Goal: Transaction & Acquisition: Purchase product/service

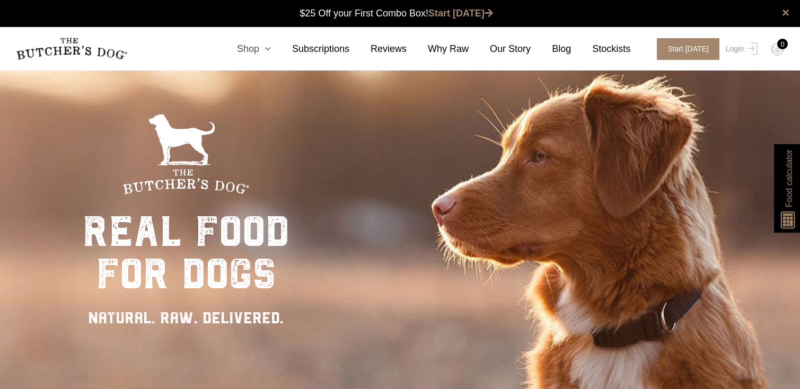
click at [269, 48] on icon at bounding box center [265, 49] width 12 height 10
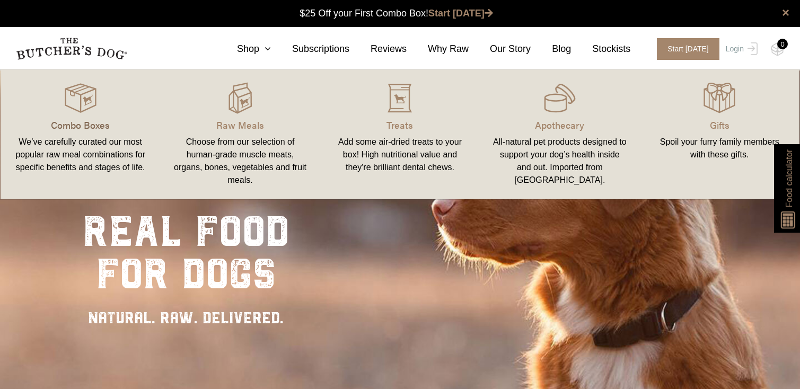
click at [93, 125] on p "Combo Boxes" at bounding box center [80, 125] width 134 height 14
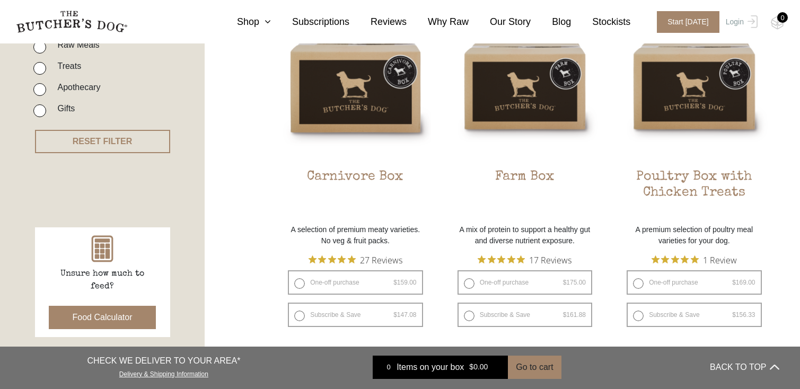
scroll to position [308, 0]
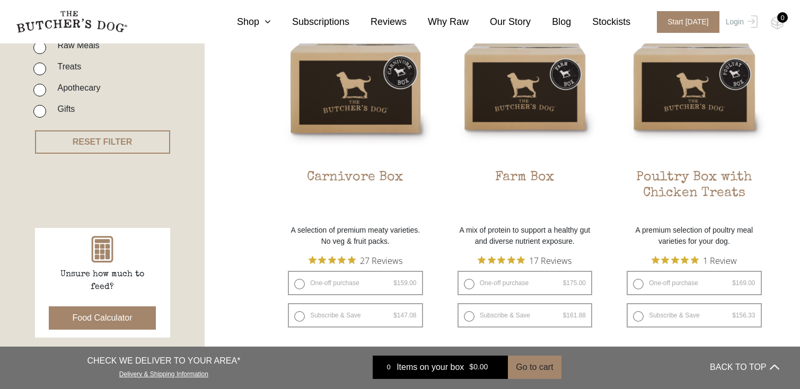
click at [111, 316] on button "Food Calculator" at bounding box center [103, 317] width 108 height 23
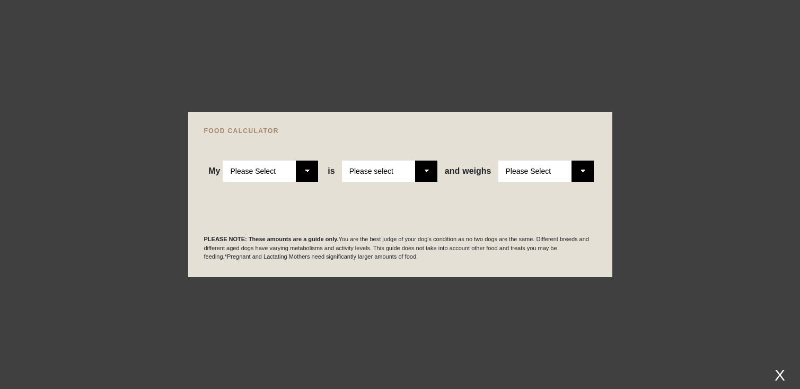
click at [297, 173] on select "Please Select Adult Dog Puppy" at bounding box center [270, 171] width 95 height 21
select select "puppy"
click at [223, 161] on select "Please Select Adult Dog Puppy" at bounding box center [270, 171] width 95 height 21
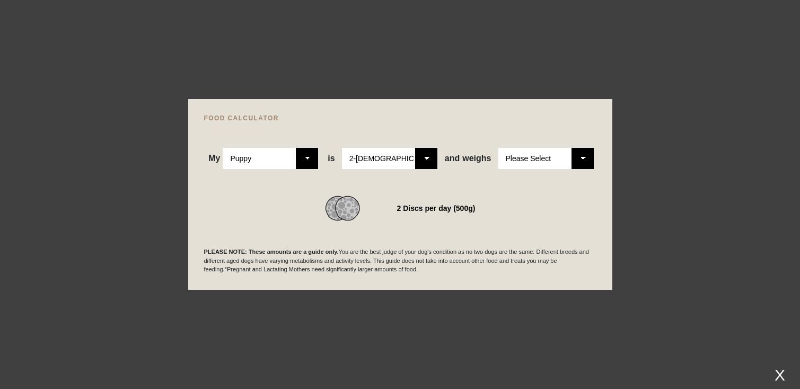
click at [428, 154] on select "Please Select 2-4 months old 4-5 months old 6-8 months old 8-12 months old" at bounding box center [389, 158] width 95 height 21
select select "5"
click at [342, 148] on select "Please Select 2-4 months old 4-5 months old 6-8 months old 8-12 months old" at bounding box center [389, 158] width 95 height 21
click at [412, 125] on div "My Please Select Adult Dog Puppy is Please Select 2-4 months old 4-5 months old…" at bounding box center [400, 145] width 392 height 48
click at [429, 209] on div "1.5 Discs per day (400g)" at bounding box center [436, 208] width 85 height 15
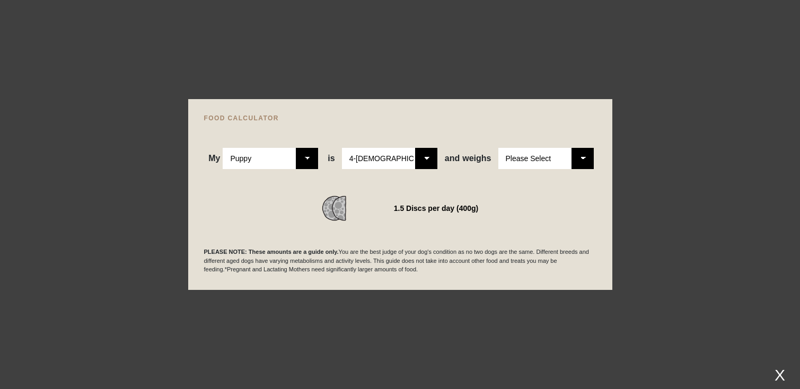
click at [580, 160] on select "Please Select 1kg 2kg 3kg 4kg 5kg 6kg 7kg 8kg 9kg 10kg 11kg 12kg 13kg 14kg 15kg…" at bounding box center [545, 158] width 95 height 21
select select "9"
click at [498, 148] on select "Please Select 1kg 2kg 3kg 4kg 5kg 6kg 7kg 8kg 9kg 10kg 11kg 12kg 13kg 14kg 15kg…" at bounding box center [545, 158] width 95 height 21
click at [460, 128] on div "My Please Select Adult Dog Puppy is Please Select 2-4 months old 4-5 months old…" at bounding box center [400, 145] width 392 height 48
click at [426, 157] on select "Please Select 2-4 months old 4-5 months old 6-8 months old 8-12 months old" at bounding box center [389, 158] width 95 height 21
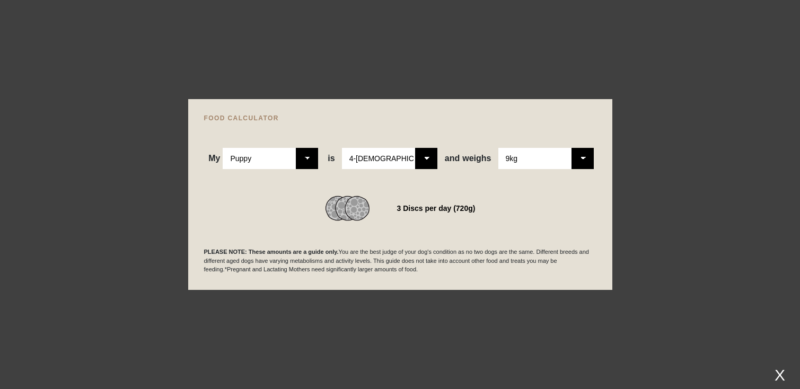
click at [342, 148] on select "Please Select 2-4 months old 4-5 months old 6-8 months old 8-12 months old" at bounding box center [389, 158] width 95 height 21
click at [425, 156] on select "Please Select 2-4 months old 4-5 months old 6-8 months old 8-12 months old" at bounding box center [389, 158] width 95 height 21
click at [342, 148] on select "Please Select 2-4 months old 4-5 months old 6-8 months old 8-12 months old" at bounding box center [389, 158] width 95 height 21
click at [430, 161] on select "Please Select 2-4 months old 4-5 months old 6-8 months old 8-12 months old" at bounding box center [389, 158] width 95 height 21
click at [342, 148] on select "Please Select 2-4 months old 4-5 months old 6-8 months old 8-12 months old" at bounding box center [389, 158] width 95 height 21
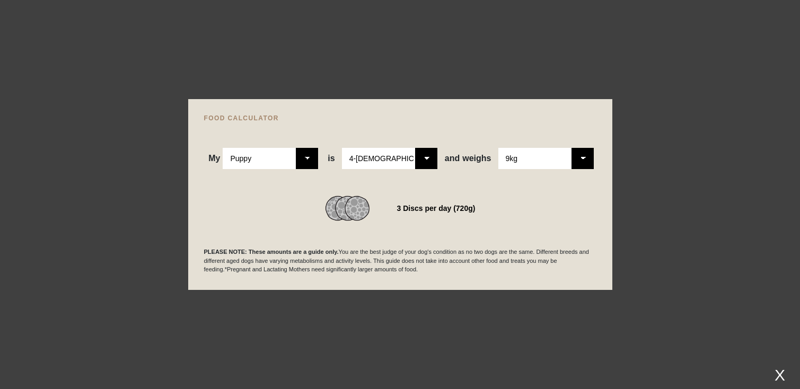
click at [428, 130] on div "My Please Select Adult Dog Puppy is Please Select 2-4 months old 4-5 months old…" at bounding box center [400, 145] width 392 height 48
click at [432, 159] on select "Please Select 2-4 months old 4-5 months old 6-8 months old 8-12 months old" at bounding box center [389, 158] width 95 height 21
click at [342, 148] on select "Please Select 2-4 months old 4-5 months old 6-8 months old 8-12 months old" at bounding box center [389, 158] width 95 height 21
click at [425, 151] on select "Please Select 2-4 months old 4-5 months old 6-8 months old 8-12 months old" at bounding box center [389, 158] width 95 height 21
select select "4"
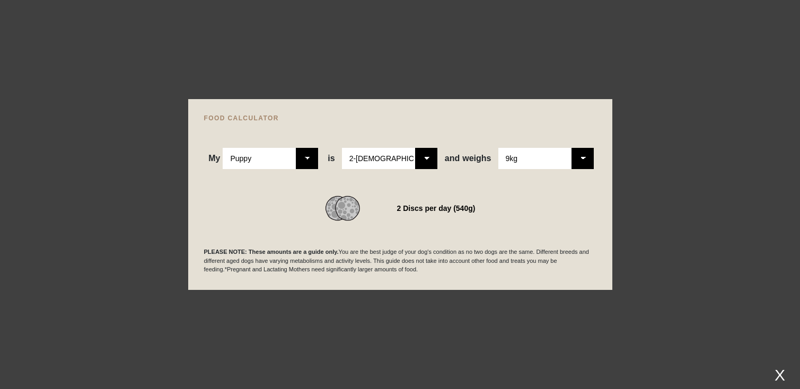
click at [342, 148] on select "Please Select 2-4 months old 4-5 months old 6-8 months old 8-12 months old" at bounding box center [389, 158] width 95 height 21
click at [447, 112] on div "FOOD CALCULATOR My Please Select Adult Dog Puppy is Please Select 2-4 months ol…" at bounding box center [400, 194] width 424 height 191
click at [457, 118] on h4 "FOOD CALCULATOR" at bounding box center [400, 118] width 392 height 6
click at [548, 84] on div at bounding box center [400, 194] width 800 height 389
click at [244, 119] on h4 "FOOD CALCULATOR" at bounding box center [400, 118] width 392 height 6
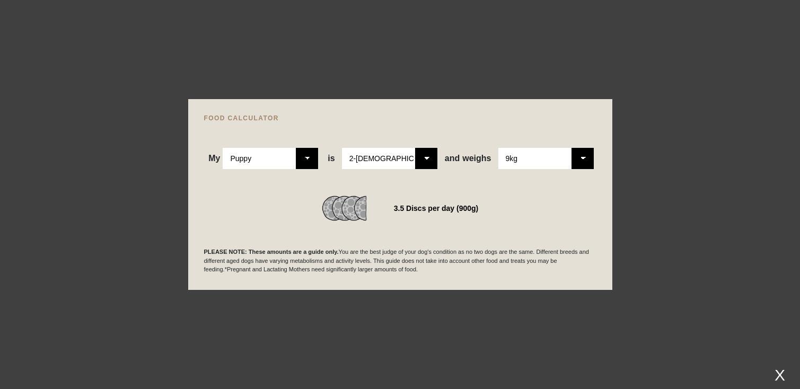
click at [158, 59] on div at bounding box center [400, 194] width 800 height 389
click at [379, 157] on select "Please Select 2-4 months old 4-5 months old 6-8 months old 8-12 months old" at bounding box center [389, 158] width 95 height 21
click at [777, 373] on div "X" at bounding box center [779, 374] width 19 height 17
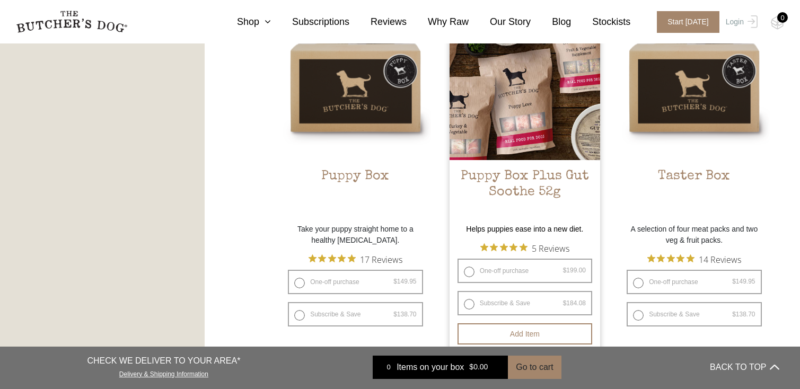
scroll to position [672, 0]
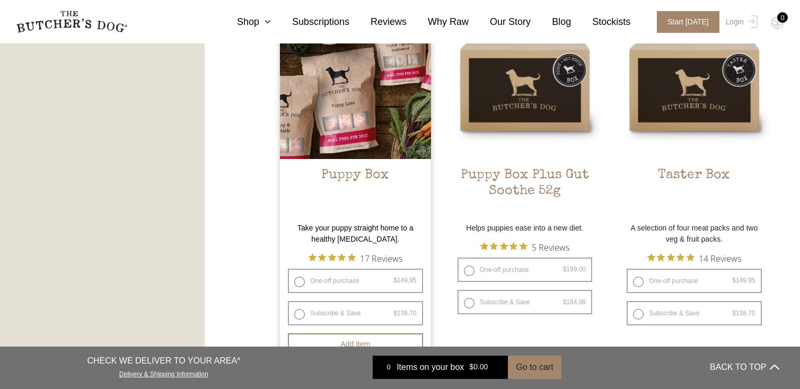
click at [353, 220] on li "Puppy Box $ 149.95 — or subscribe and save 7.5% Take your puppy straight home t…" at bounding box center [355, 186] width 151 height 357
click at [356, 228] on p "Take your puppy straight home to a healthy [MEDICAL_DATA]." at bounding box center [355, 234] width 151 height 22
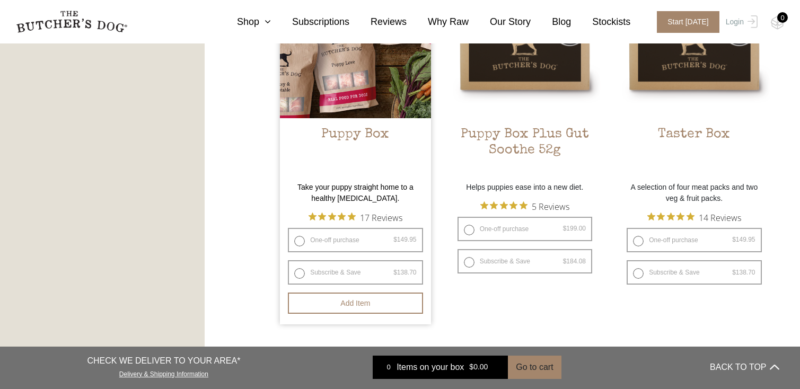
scroll to position [777, 0]
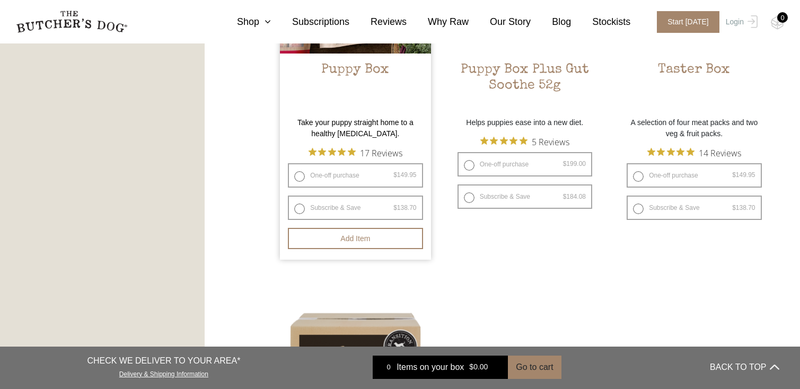
click at [302, 208] on label "Subscribe & Save $ 149.95 Original price was: $149.95. $ 138.70 Current price i…" at bounding box center [355, 208] width 135 height 24
radio input "true"
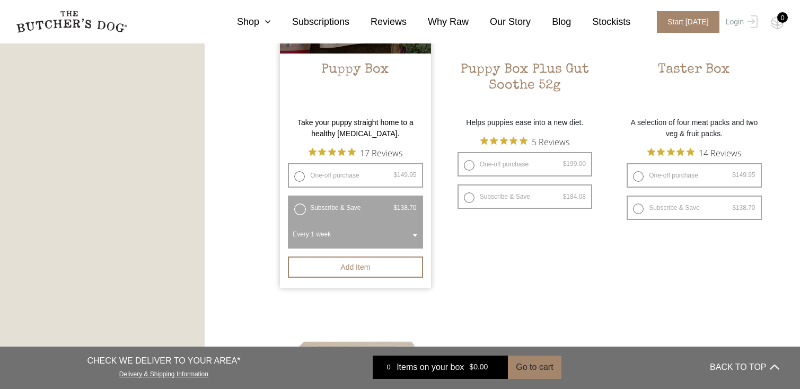
click at [323, 234] on span "Every 1 week" at bounding box center [355, 234] width 130 height 24
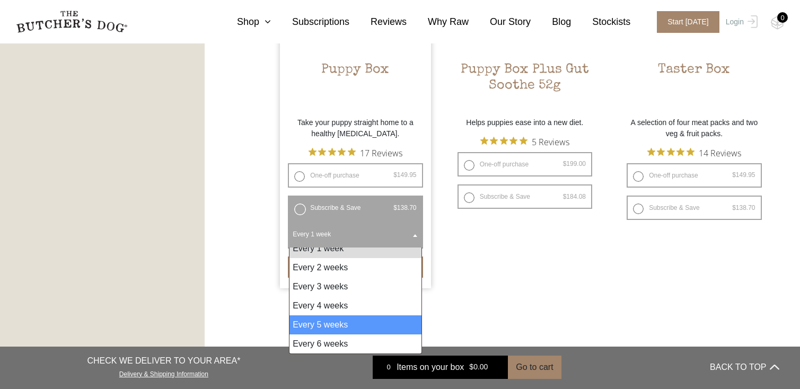
scroll to position [8, 0]
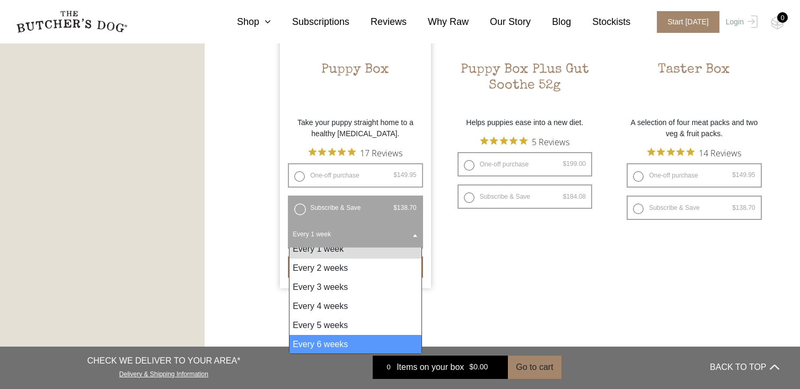
select select "6_week"
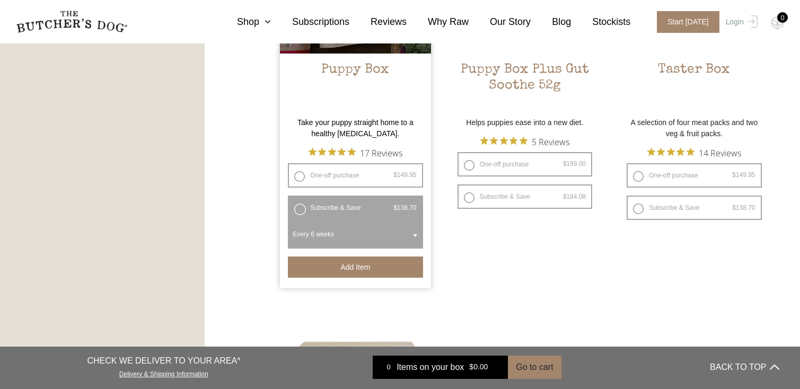
click at [341, 272] on button "Add item" at bounding box center [355, 266] width 135 height 21
click at [777, 20] on img at bounding box center [777, 23] width 13 height 14
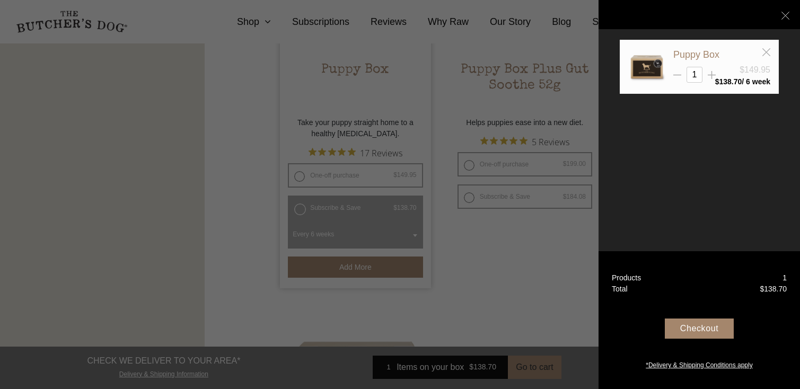
click at [692, 337] on div "Checkout" at bounding box center [699, 328] width 69 height 20
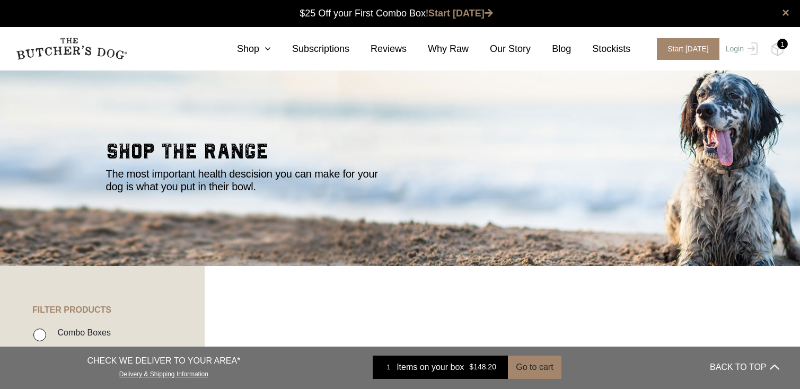
scroll to position [1, 0]
click at [271, 43] on link "Shop" at bounding box center [243, 49] width 55 height 14
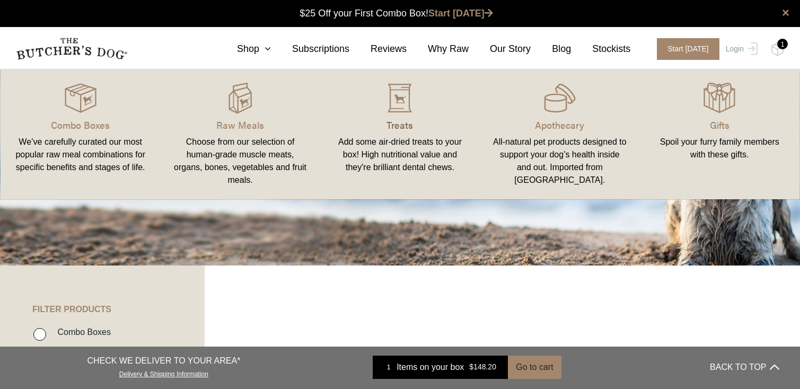
click at [402, 128] on p "Treats" at bounding box center [400, 125] width 134 height 14
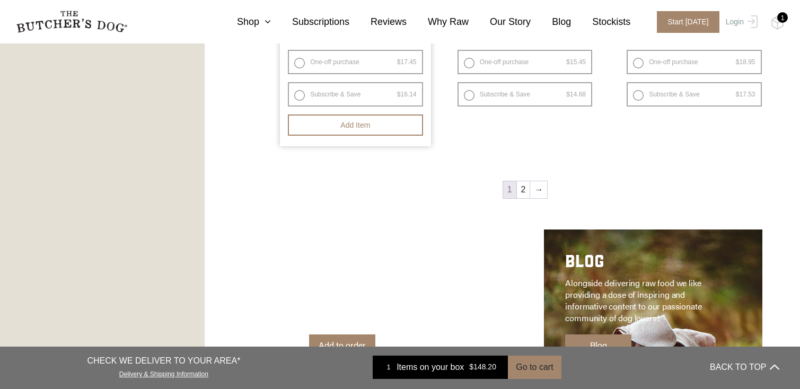
scroll to position [1533, 0]
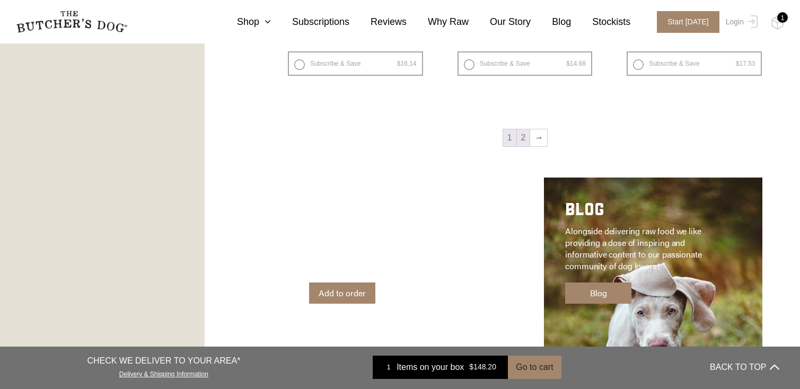
click at [523, 137] on link "2" at bounding box center [523, 137] width 13 height 17
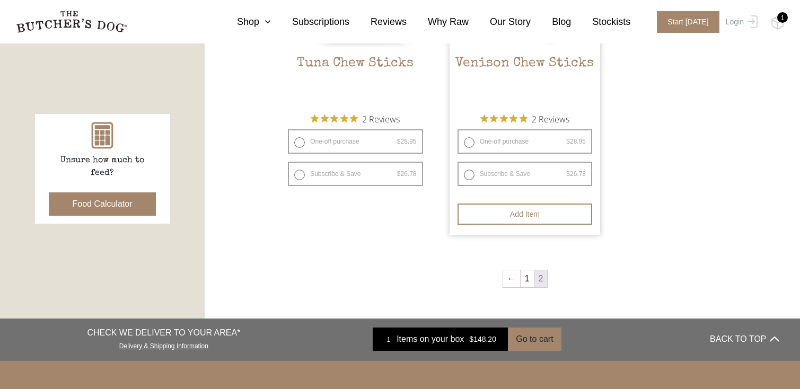
scroll to position [475, 0]
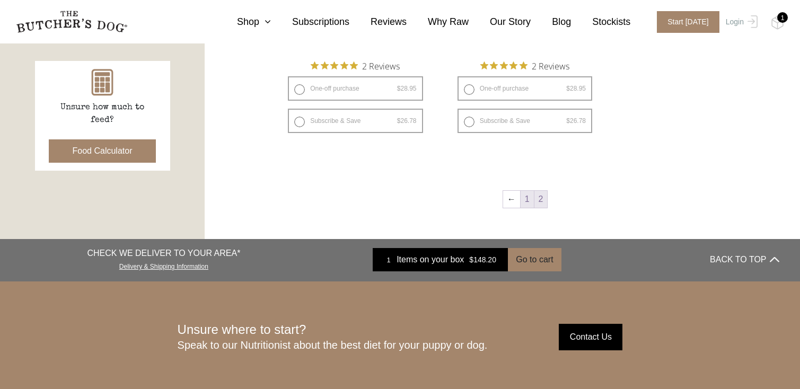
click at [526, 197] on link "1" at bounding box center [526, 199] width 13 height 17
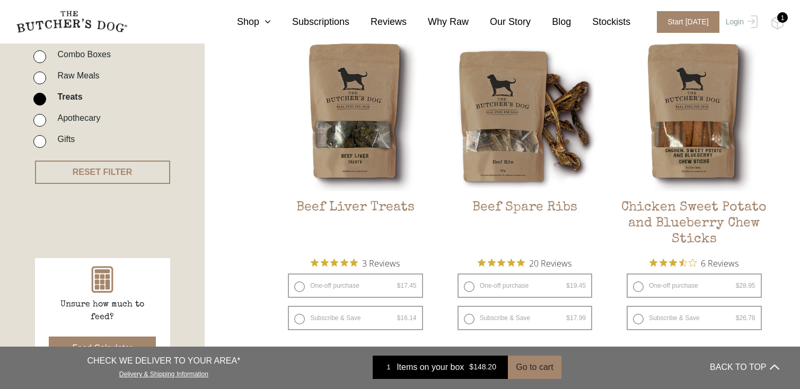
scroll to position [289, 0]
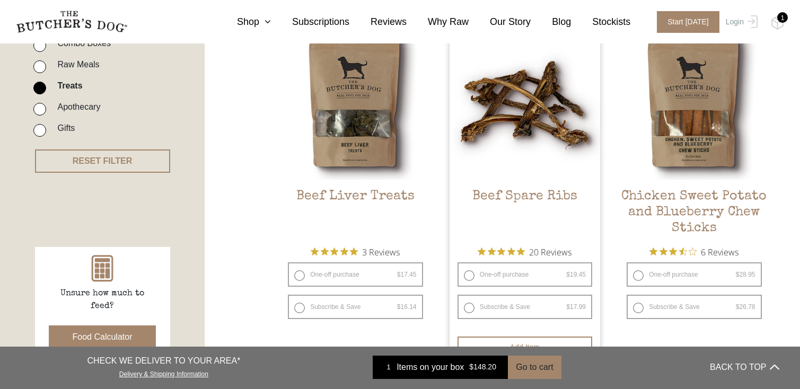
click at [525, 195] on h2 "Beef Spare Ribs" at bounding box center [524, 214] width 151 height 50
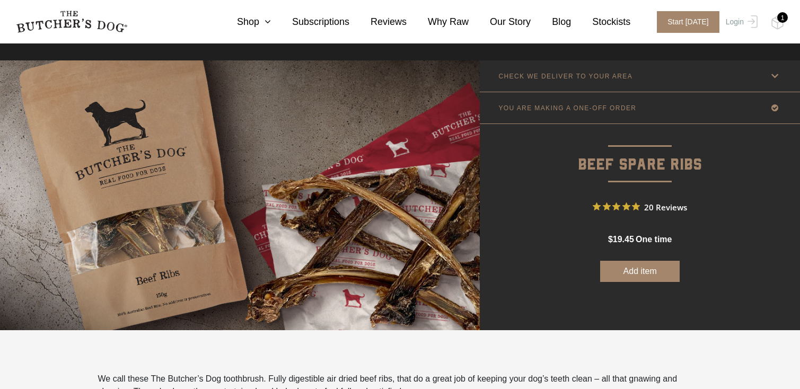
scroll to position [24, 0]
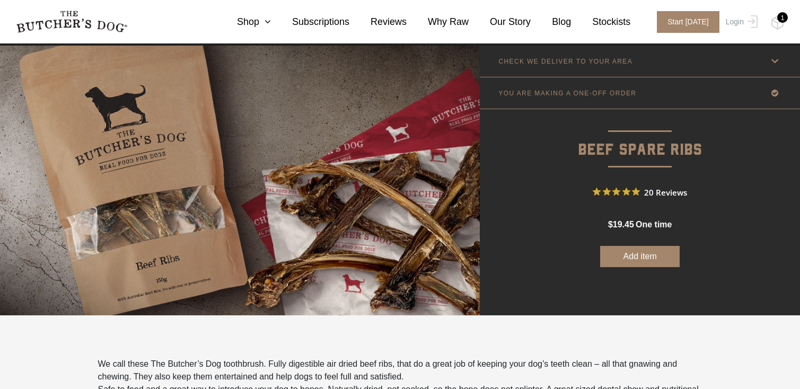
click at [630, 258] on button "Add item" at bounding box center [639, 256] width 79 height 21
click at [778, 29] on img at bounding box center [777, 23] width 13 height 14
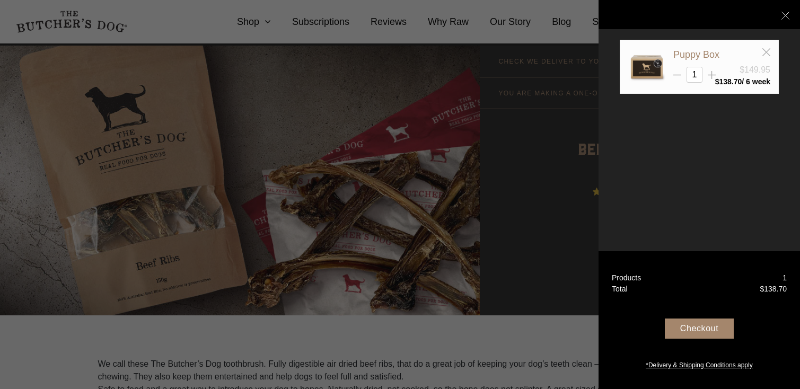
click at [696, 331] on div "Checkout" at bounding box center [699, 328] width 69 height 20
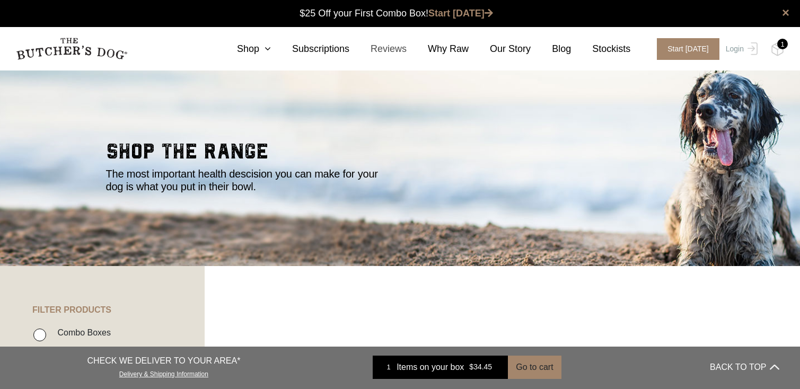
scroll to position [1, 0]
click at [267, 48] on icon at bounding box center [265, 49] width 12 height 10
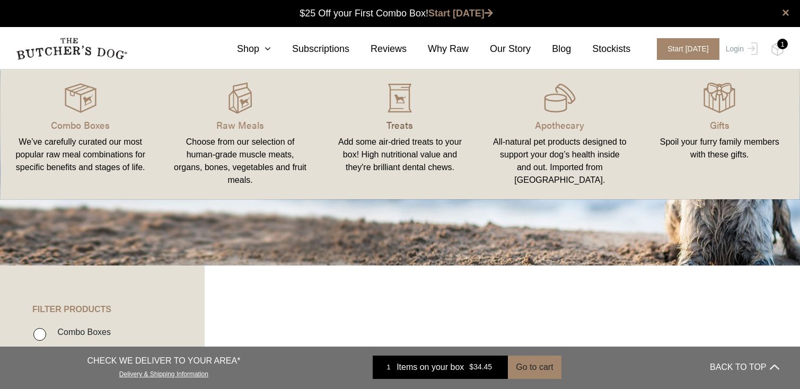
click at [396, 130] on p "Treats" at bounding box center [400, 125] width 134 height 14
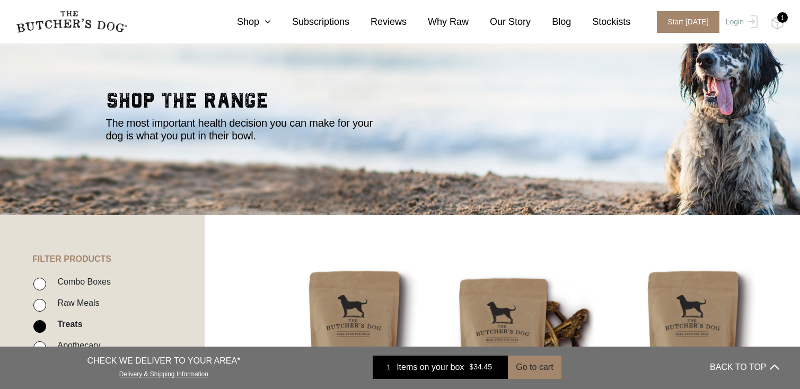
scroll to position [48, 0]
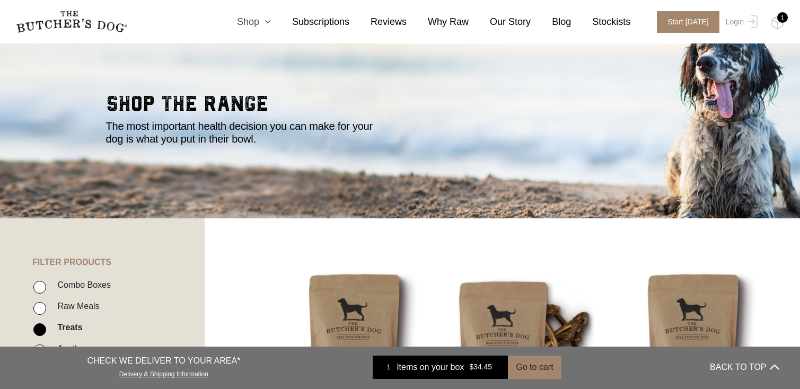
click at [258, 23] on link "Shop" at bounding box center [243, 22] width 55 height 14
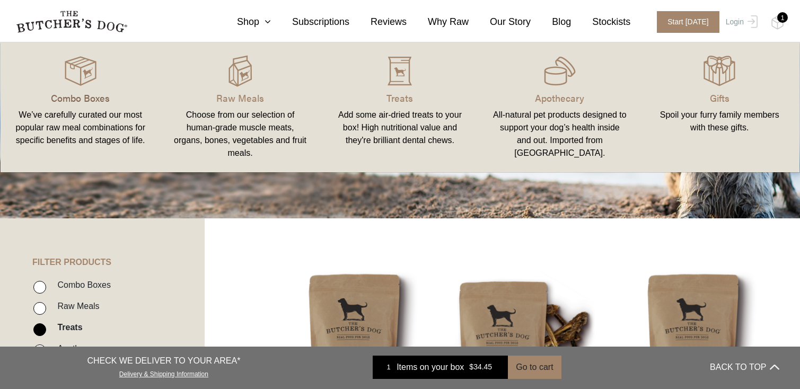
click at [85, 101] on p "Combo Boxes" at bounding box center [80, 98] width 134 height 14
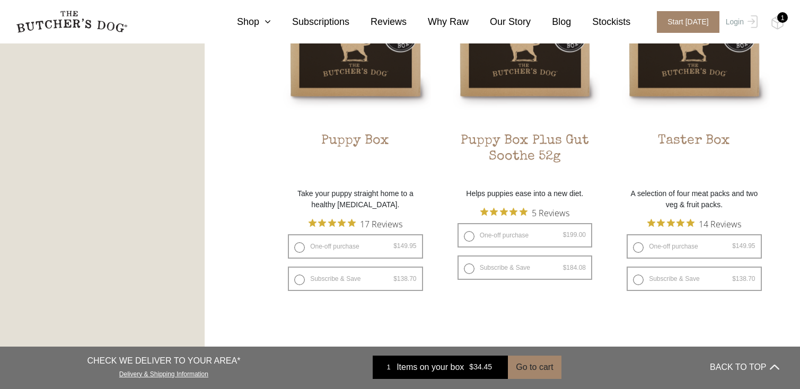
scroll to position [741, 0]
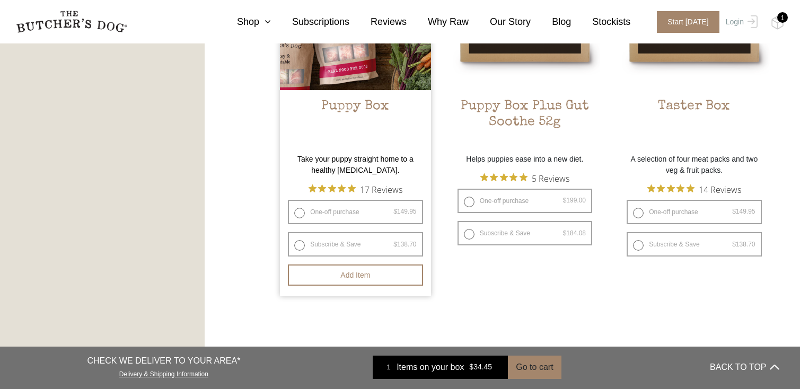
click at [297, 214] on label "One-off purchase $ 149.95 — or subscribe and save 7.5%" at bounding box center [355, 212] width 135 height 24
radio input "true"
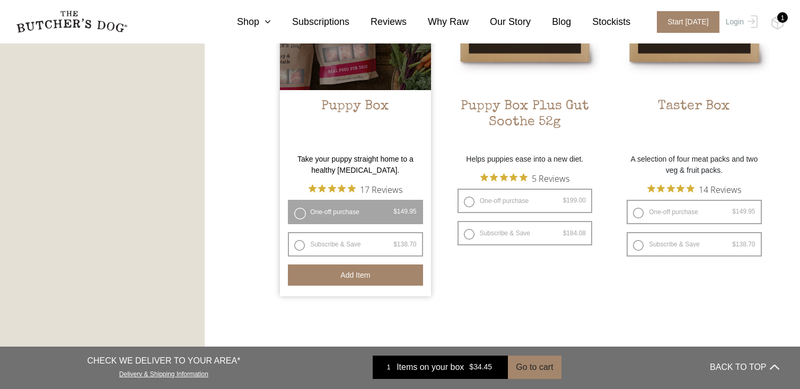
click at [347, 282] on button "Add item" at bounding box center [355, 274] width 135 height 21
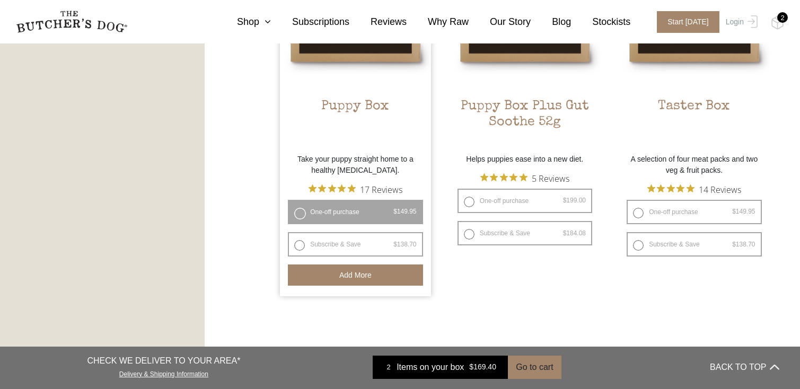
click at [782, 20] on div "2" at bounding box center [782, 17] width 11 height 11
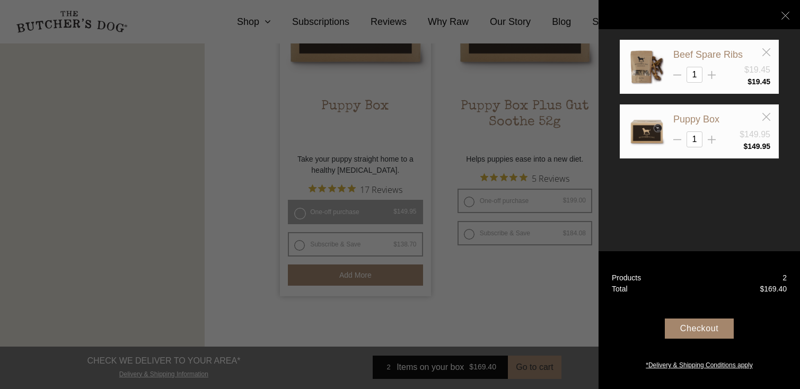
click at [686, 331] on div "Checkout" at bounding box center [699, 328] width 69 height 20
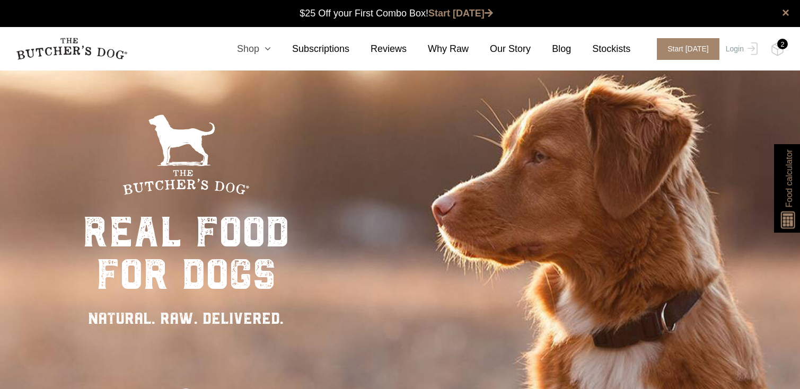
click at [268, 40] on nav "0 Shop Combo Boxes Treats" at bounding box center [400, 48] width 800 height 43
click at [265, 55] on link "Shop" at bounding box center [243, 49] width 55 height 14
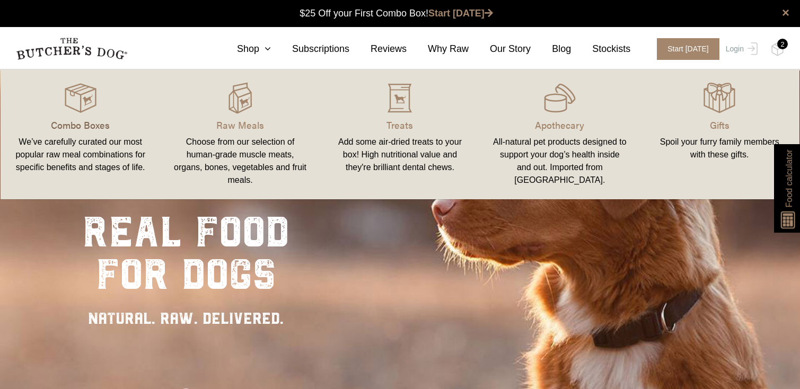
click at [96, 123] on p "Combo Boxes" at bounding box center [80, 125] width 134 height 14
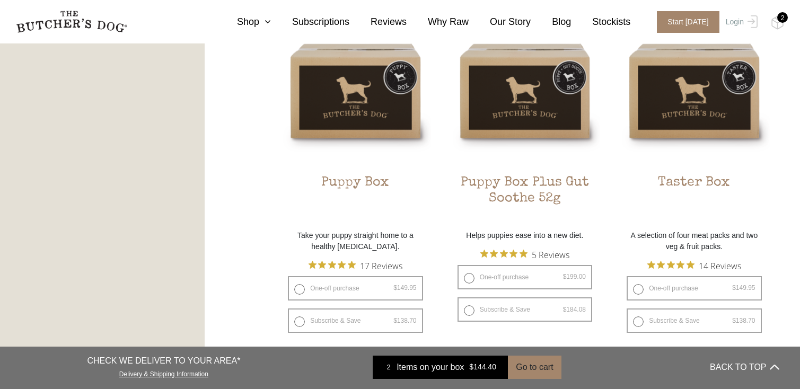
scroll to position [687, 0]
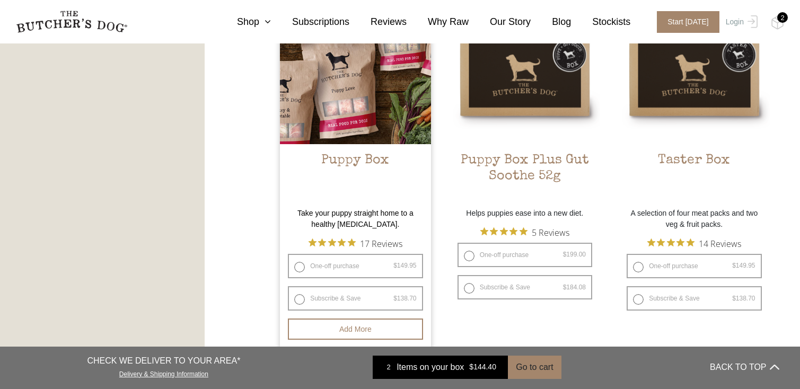
click at [370, 216] on p "Take your puppy straight home to a healthy [MEDICAL_DATA]." at bounding box center [355, 219] width 151 height 22
click at [355, 161] on h2 "Puppy Box" at bounding box center [355, 178] width 151 height 50
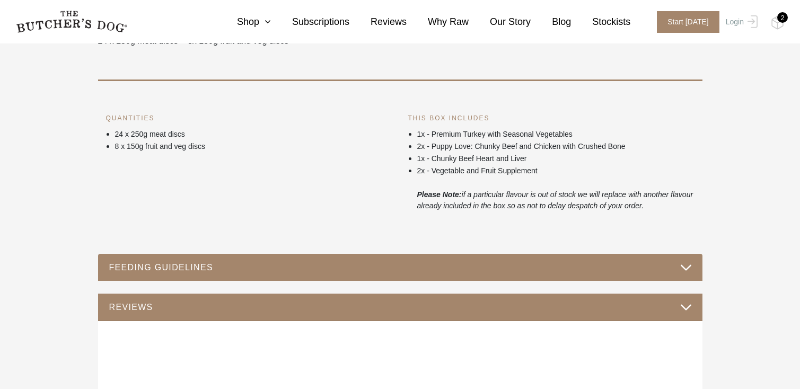
scroll to position [418, 0]
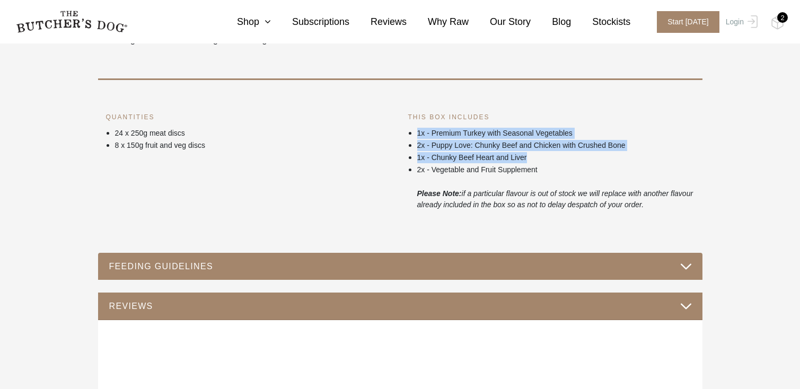
drag, startPoint x: 534, startPoint y: 157, endPoint x: 415, endPoint y: 129, distance: 122.5
click at [415, 129] on ul "1x - Premium Turkey with Seasonal Vegetables 2x - Puppy Love: Chunky Beef and C…" at bounding box center [551, 169] width 286 height 84
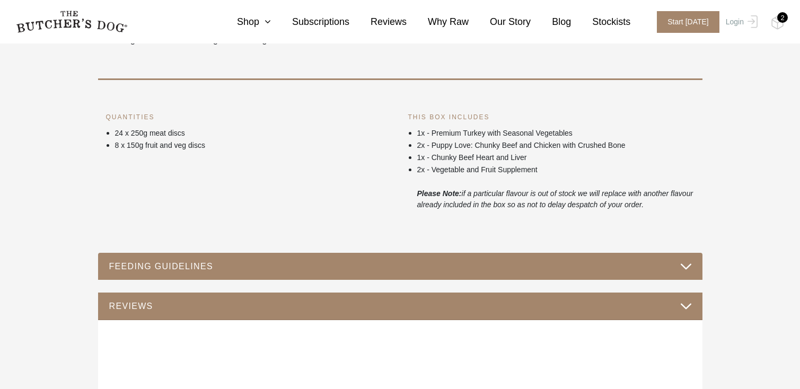
click at [419, 137] on p "1x - Premium Turkey with Seasonal Vegetables" at bounding box center [555, 133] width 277 height 11
drag, startPoint x: 221, startPoint y: 148, endPoint x: 98, endPoint y: 134, distance: 124.3
click at [98, 134] on div "QUANTITIES 24 x 250g meat discs 8 x 150g fruit and veg discs" at bounding box center [249, 161] width 302 height 99
click at [104, 140] on div "QUANTITIES 24 x 250g meat discs 8 x 150g fruit and veg discs" at bounding box center [249, 161] width 302 height 99
click at [140, 144] on p "8 x 150g fruit and veg discs" at bounding box center [253, 145] width 277 height 11
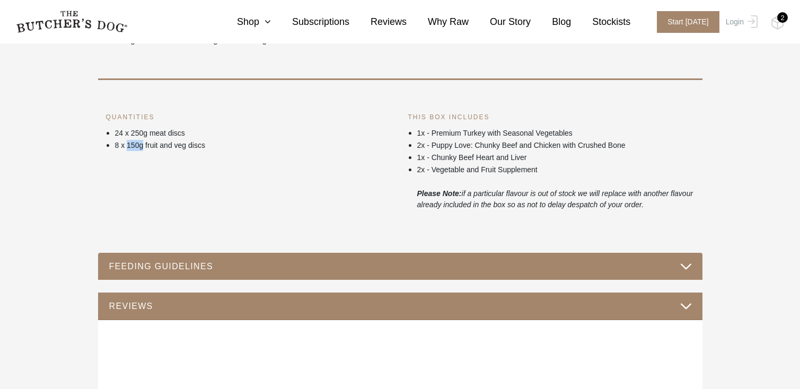
click at [140, 144] on p "8 x 150g fruit and veg discs" at bounding box center [253, 145] width 277 height 11
click at [151, 144] on p "8 x 150g fruit and veg discs" at bounding box center [253, 145] width 277 height 11
drag, startPoint x: 227, startPoint y: 146, endPoint x: 77, endPoint y: 109, distance: 154.4
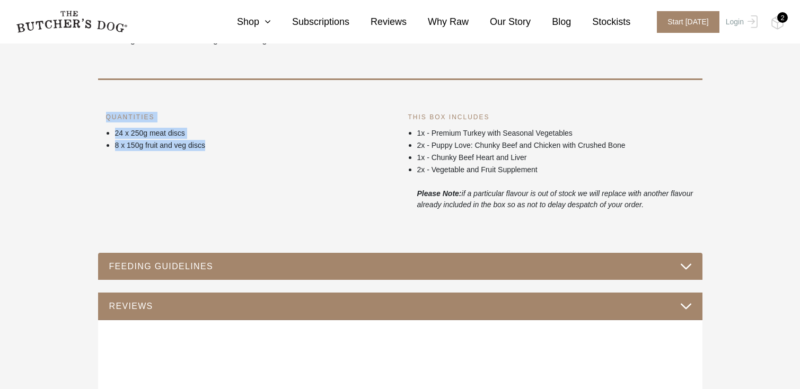
click at [251, 20] on link "Shop" at bounding box center [243, 22] width 55 height 14
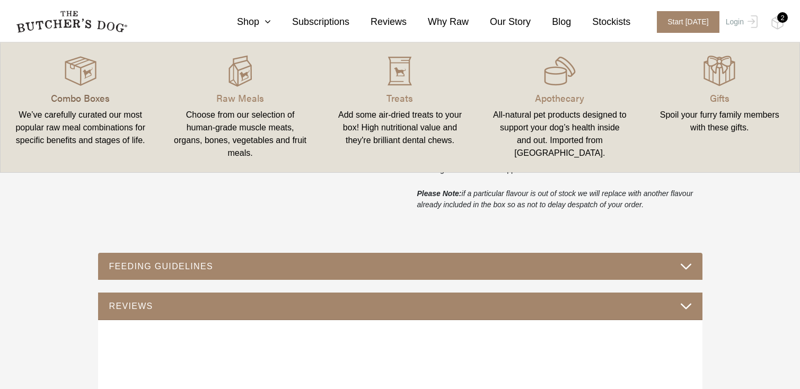
click at [90, 97] on p "Combo Boxes" at bounding box center [80, 98] width 134 height 14
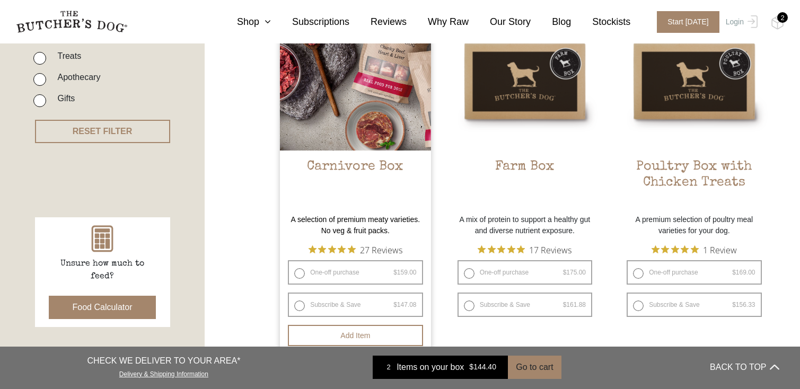
scroll to position [327, 0]
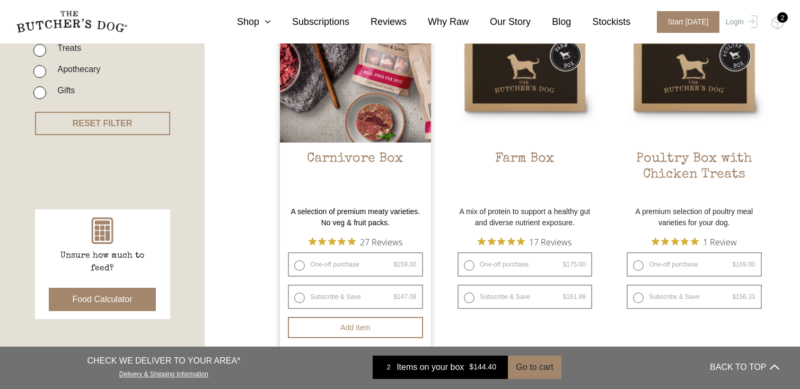
click at [352, 213] on p "A selection of premium meaty varieties. No veg & fruit packs." at bounding box center [355, 217] width 151 height 22
click at [351, 157] on h2 "Carnivore Box" at bounding box center [355, 176] width 151 height 50
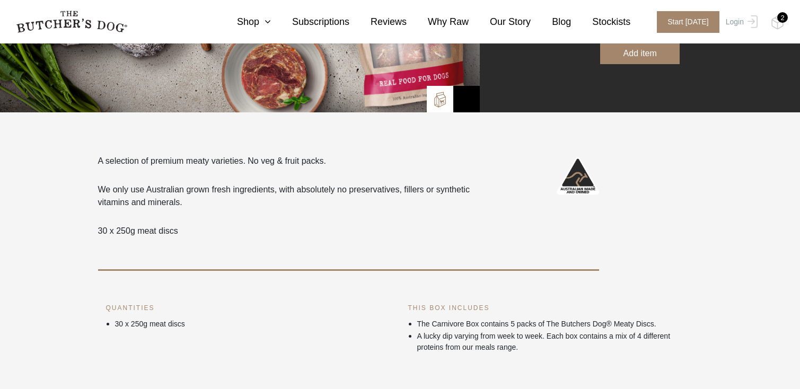
scroll to position [221, 0]
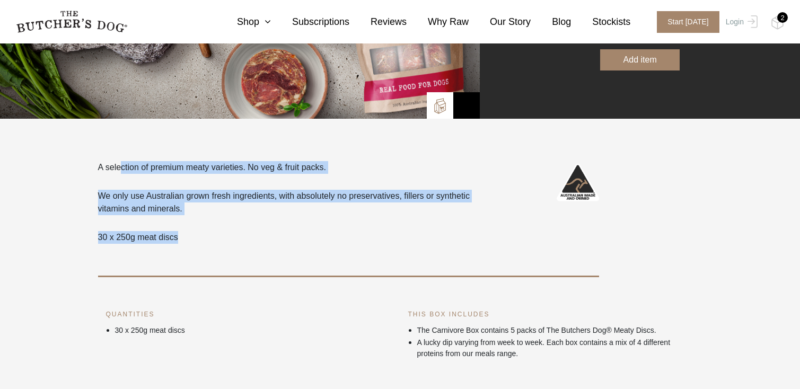
drag, startPoint x: 195, startPoint y: 245, endPoint x: 91, endPoint y: 162, distance: 133.2
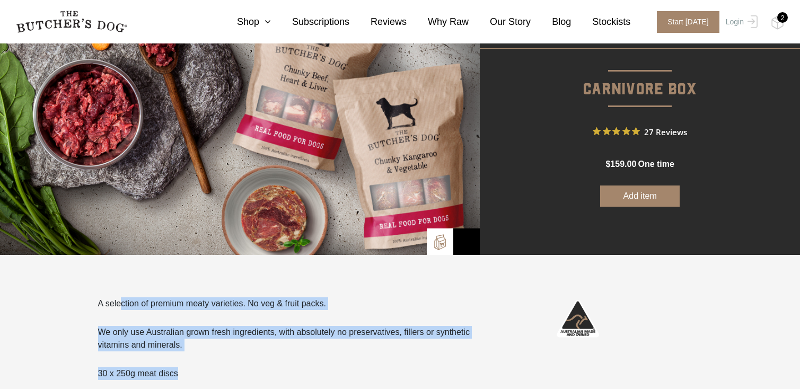
scroll to position [85, 0]
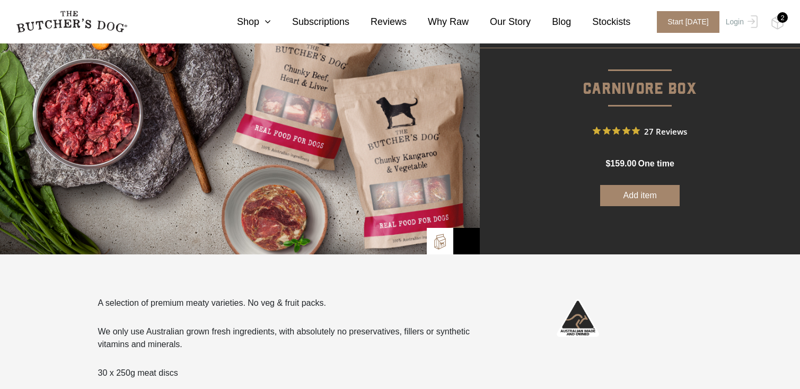
click at [554, 240] on div "CHECK WE DELIVER TO YOUR AREA Good news! We deliver to your area 2035 Change po…" at bounding box center [640, 120] width 320 height 270
click at [608, 199] on button "Add item" at bounding box center [639, 195] width 79 height 21
click at [777, 21] on img at bounding box center [777, 23] width 13 height 14
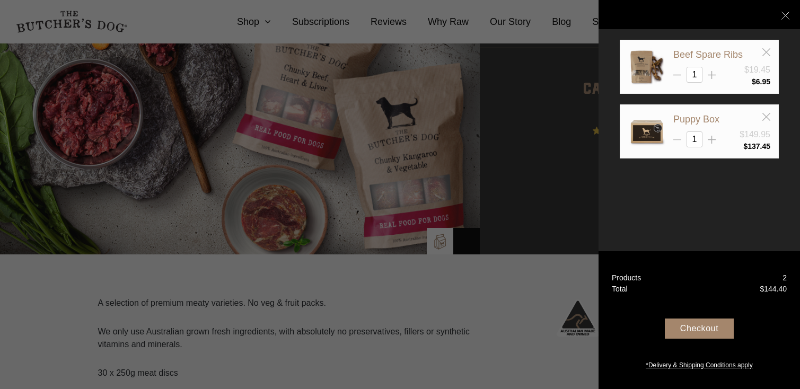
click at [676, 137] on icon at bounding box center [677, 140] width 8 height 8
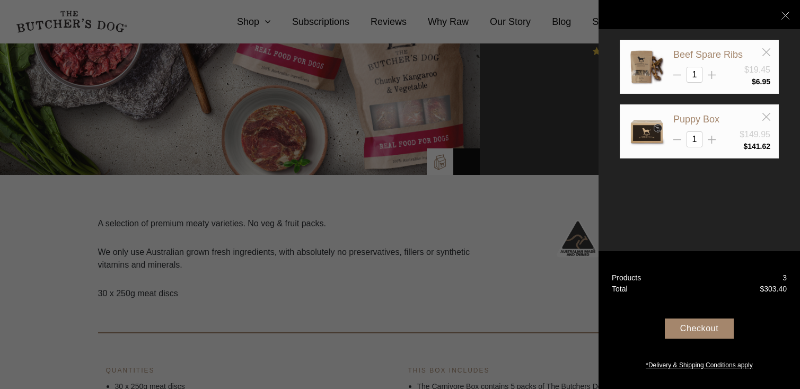
scroll to position [161, 0]
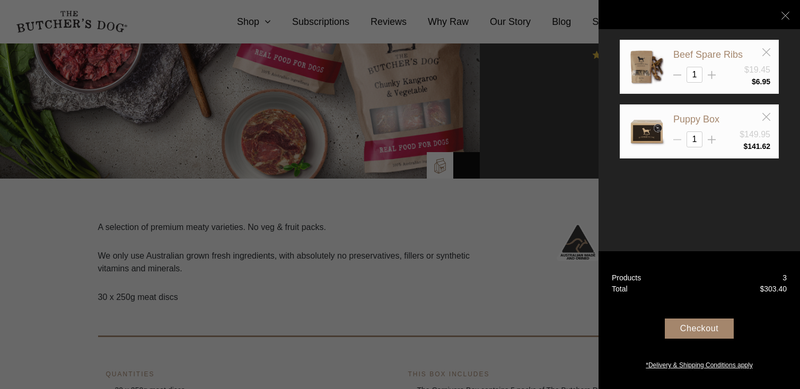
click at [678, 138] on icon at bounding box center [677, 140] width 8 height 8
click at [768, 121] on div "Puppy Box" at bounding box center [721, 119] width 97 height 13
click at [767, 117] on icon at bounding box center [766, 117] width 8 height 8
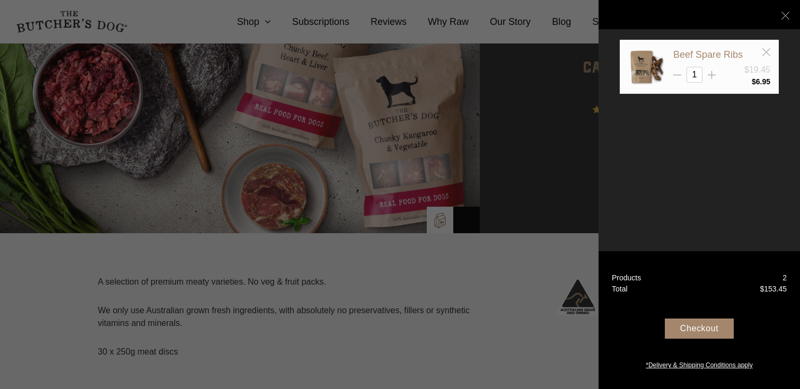
scroll to position [103, 0]
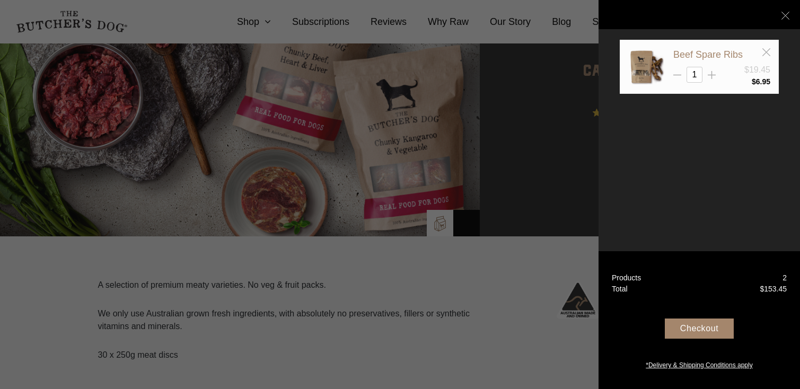
click at [701, 328] on div "Checkout" at bounding box center [699, 328] width 69 height 20
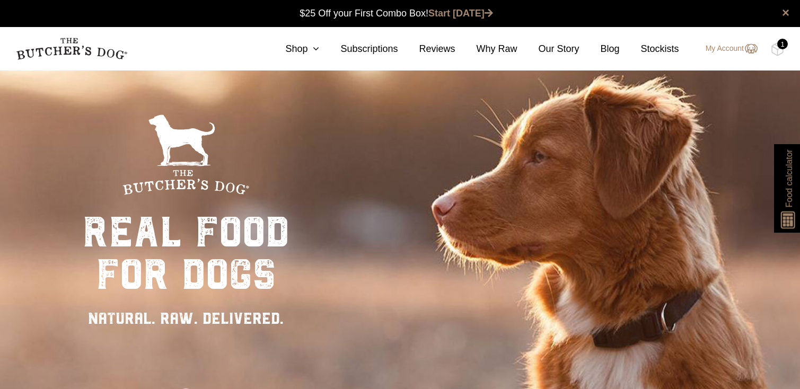
scroll to position [1, 0]
